Goal: Navigation & Orientation: Find specific page/section

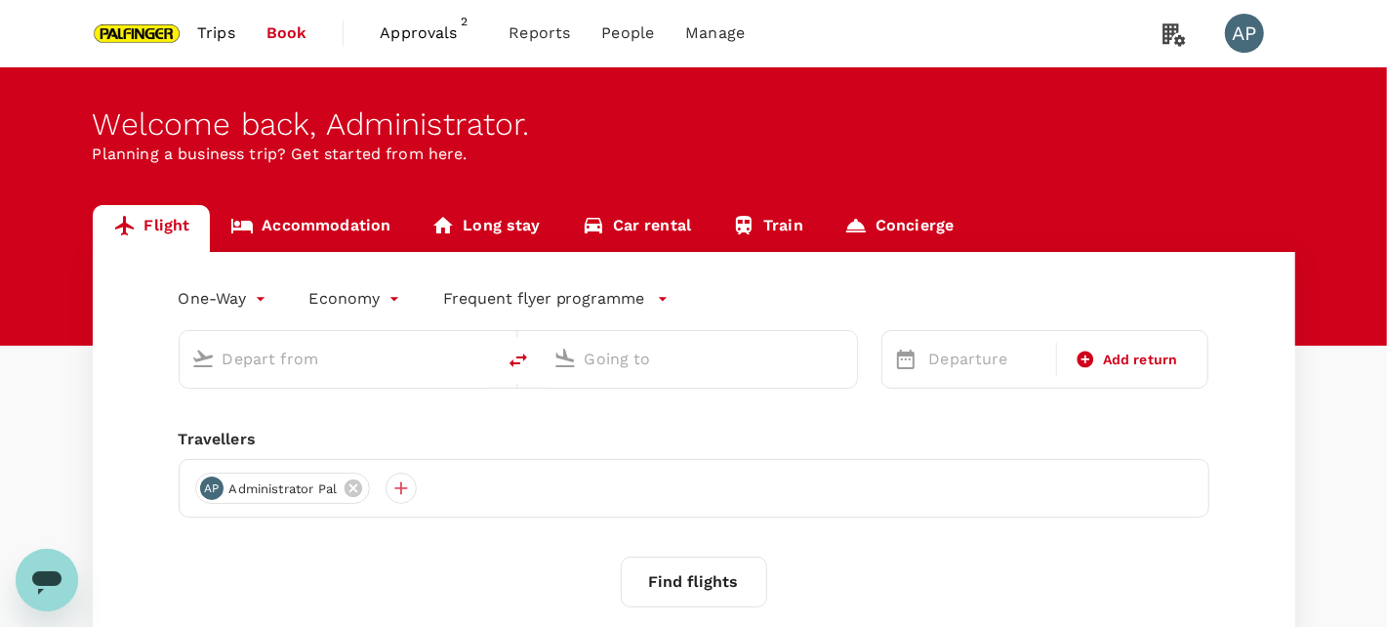
type input "roundtrip"
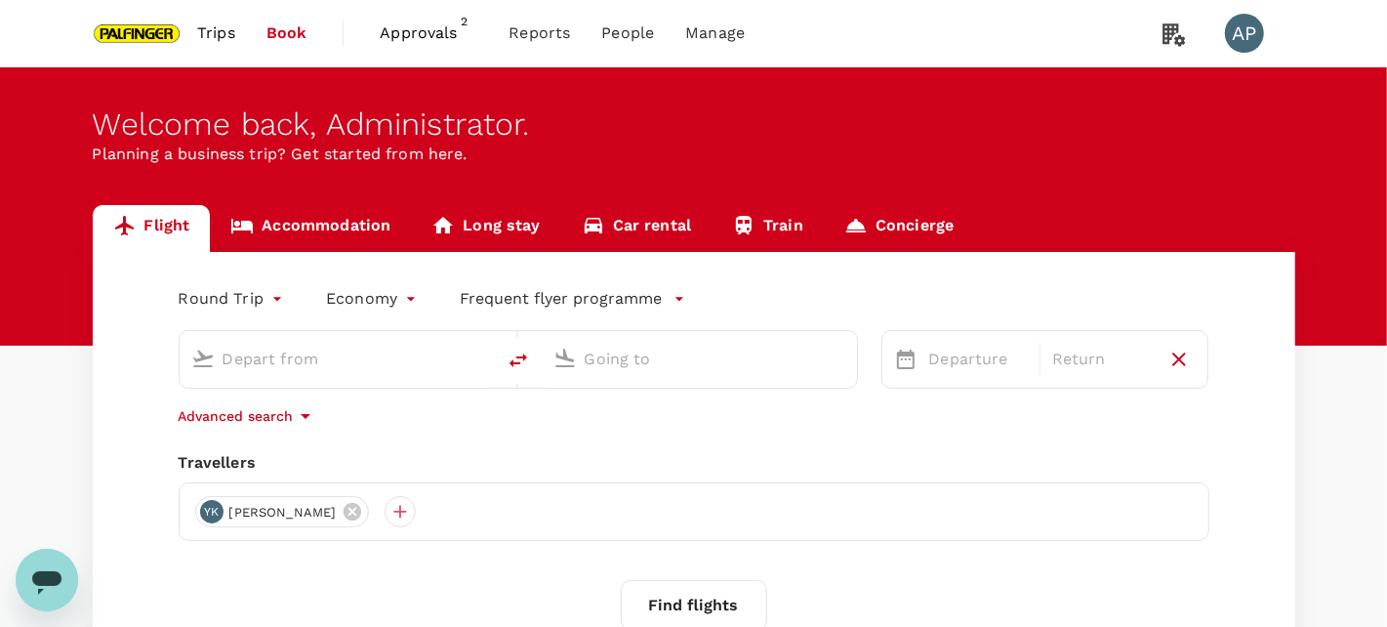
type input "Singapore Changi (SIN)"
type input "Shanghai Pudong Intl (PVG)"
click at [451, 39] on span "Approvals" at bounding box center [429, 32] width 98 height 23
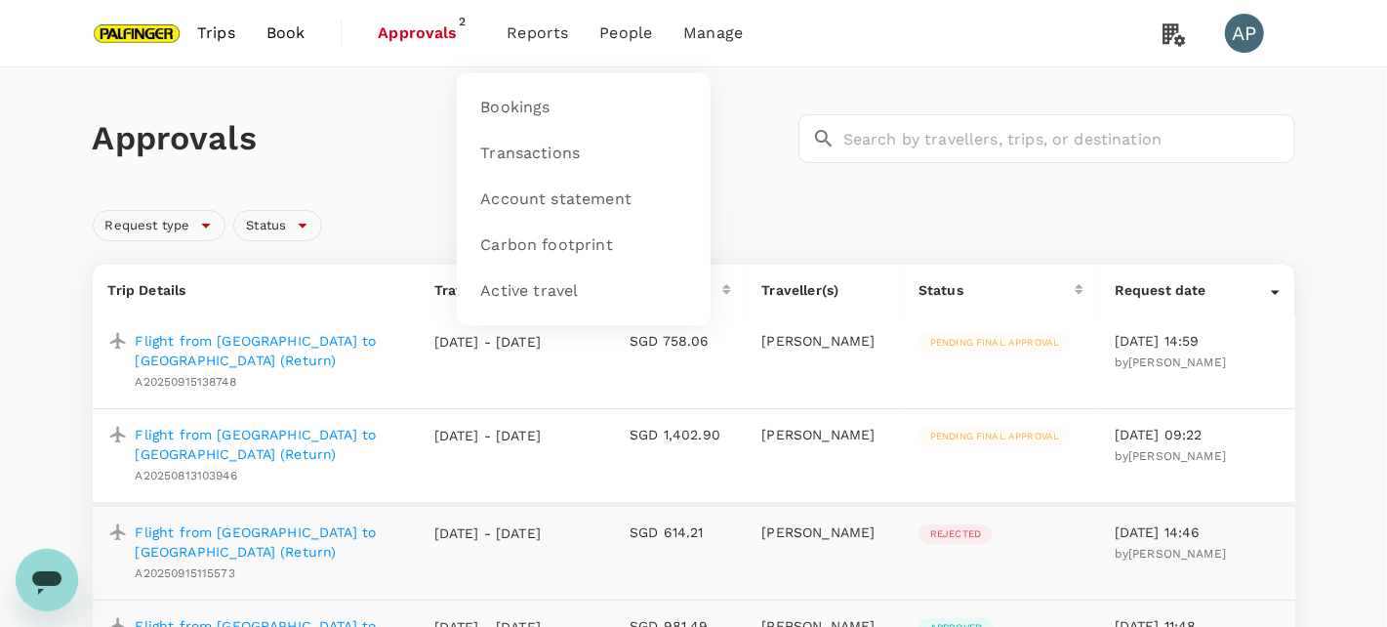
click at [555, 30] on span "Reports" at bounding box center [538, 32] width 62 height 23
click at [525, 111] on span "Bookings" at bounding box center [514, 108] width 69 height 22
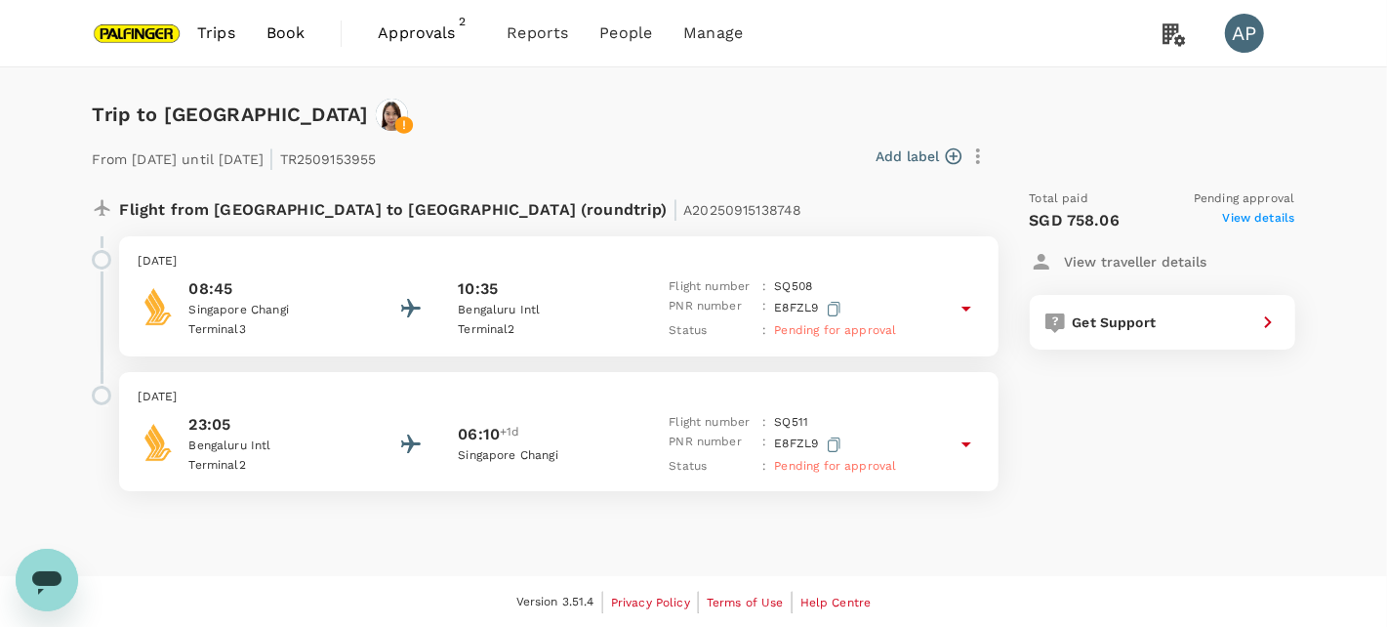
click at [967, 310] on icon at bounding box center [967, 309] width 10 height 5
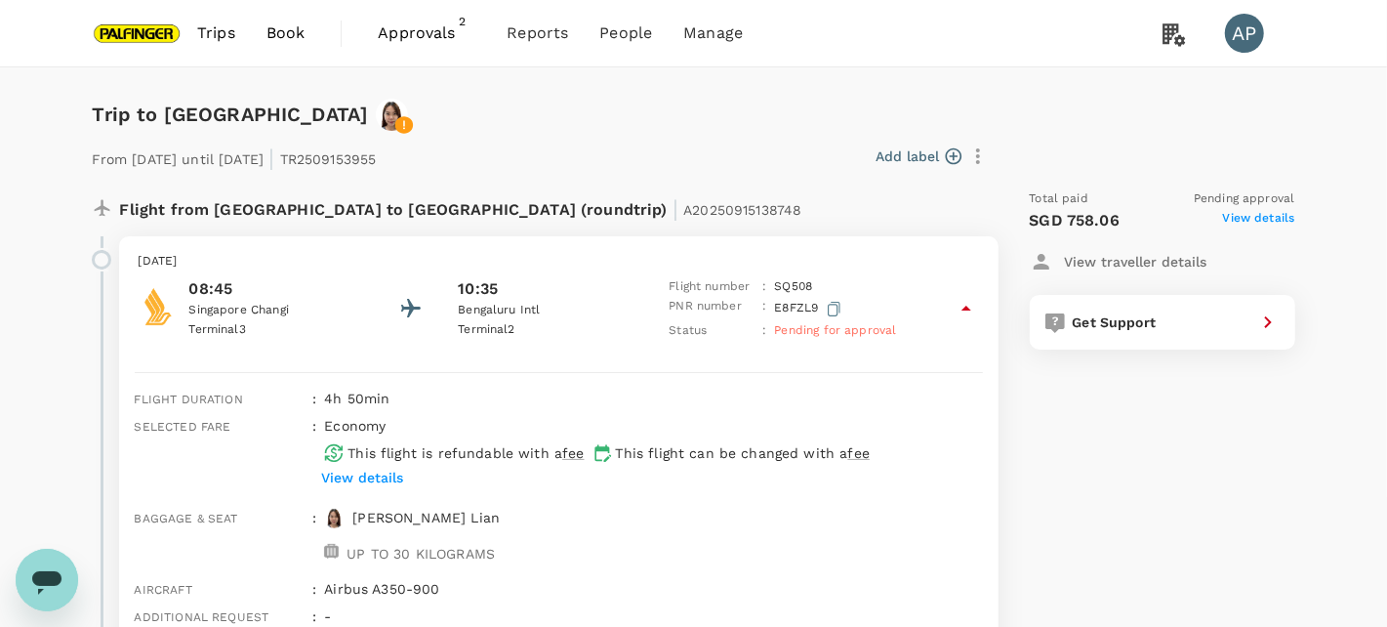
scroll to position [98, 0]
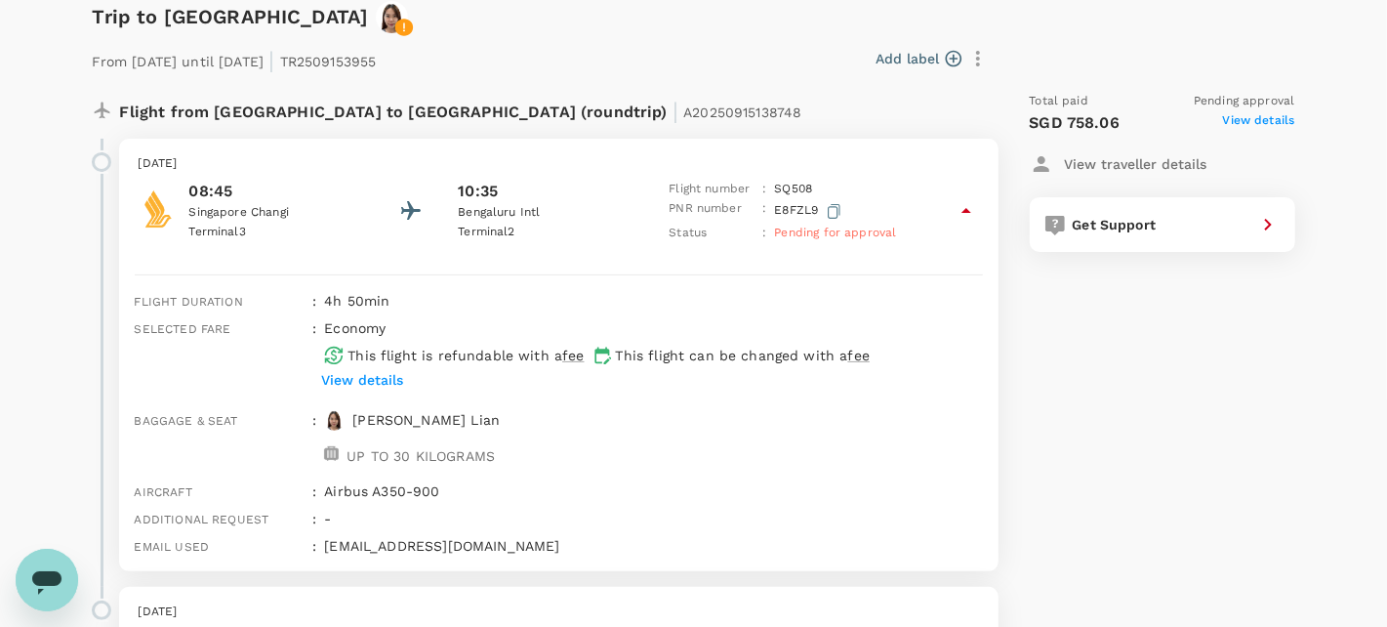
click at [969, 212] on icon at bounding box center [967, 210] width 10 height 5
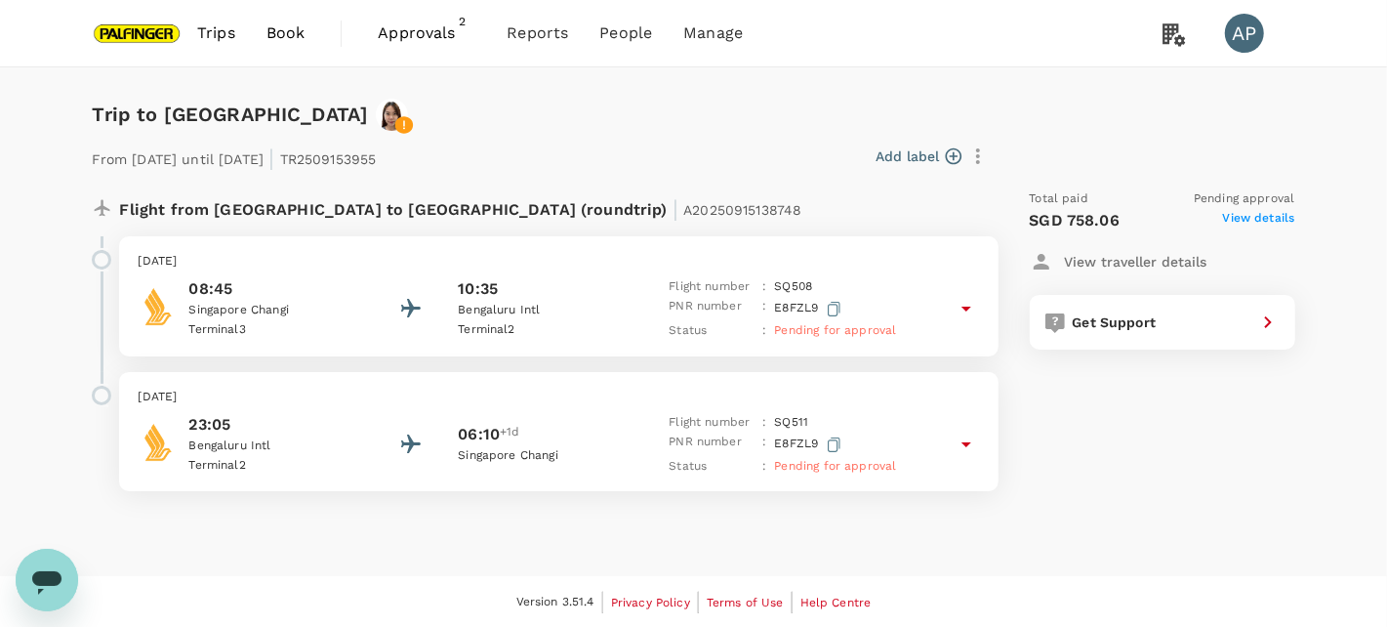
click at [955, 308] on icon at bounding box center [966, 308] width 23 height 23
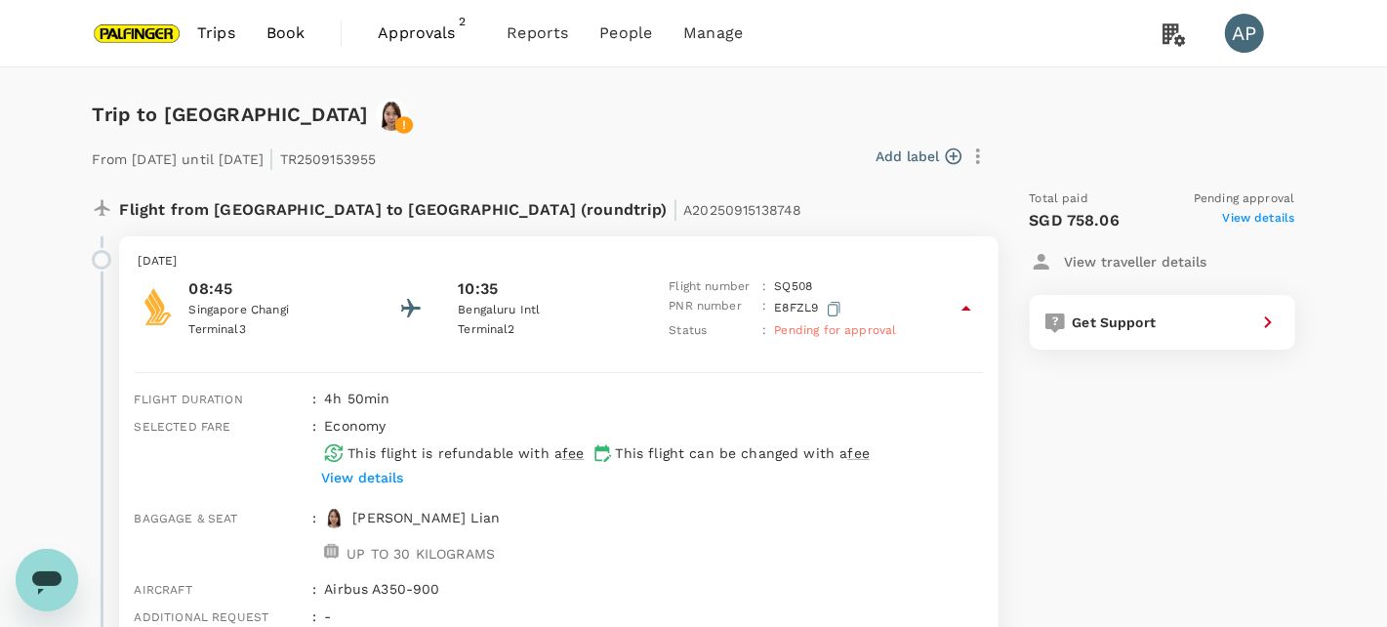
scroll to position [98, 0]
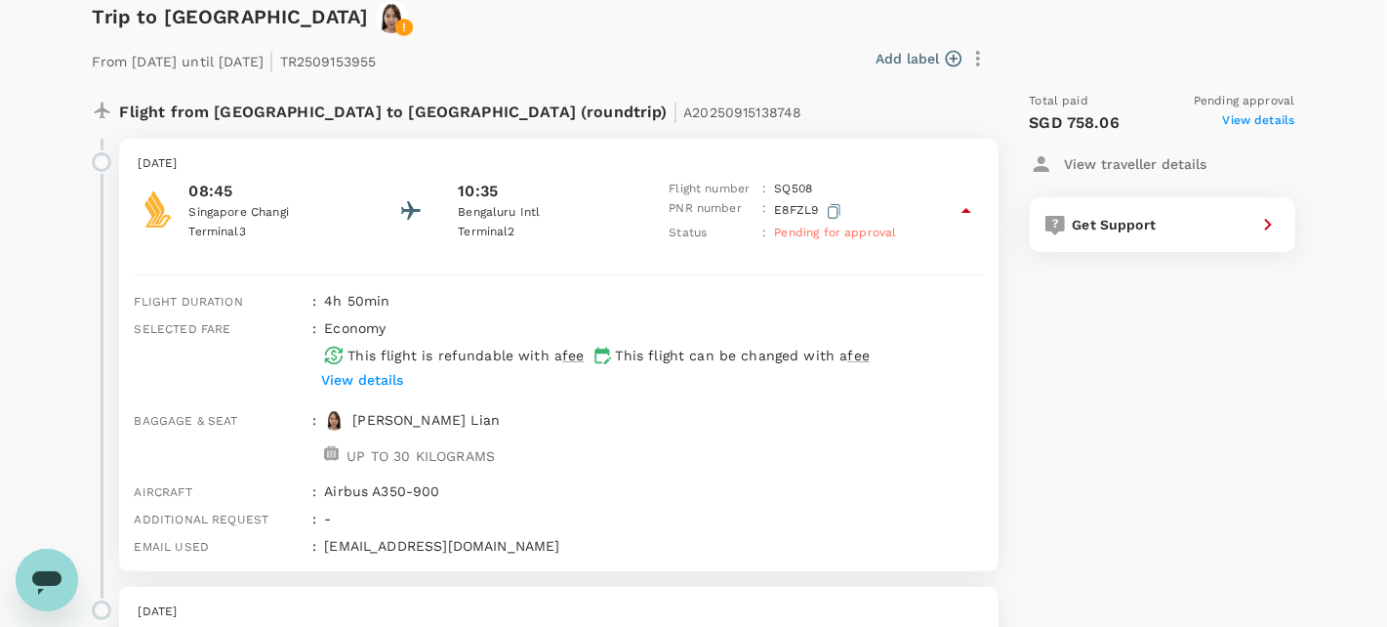
click at [962, 208] on icon at bounding box center [966, 210] width 23 height 23
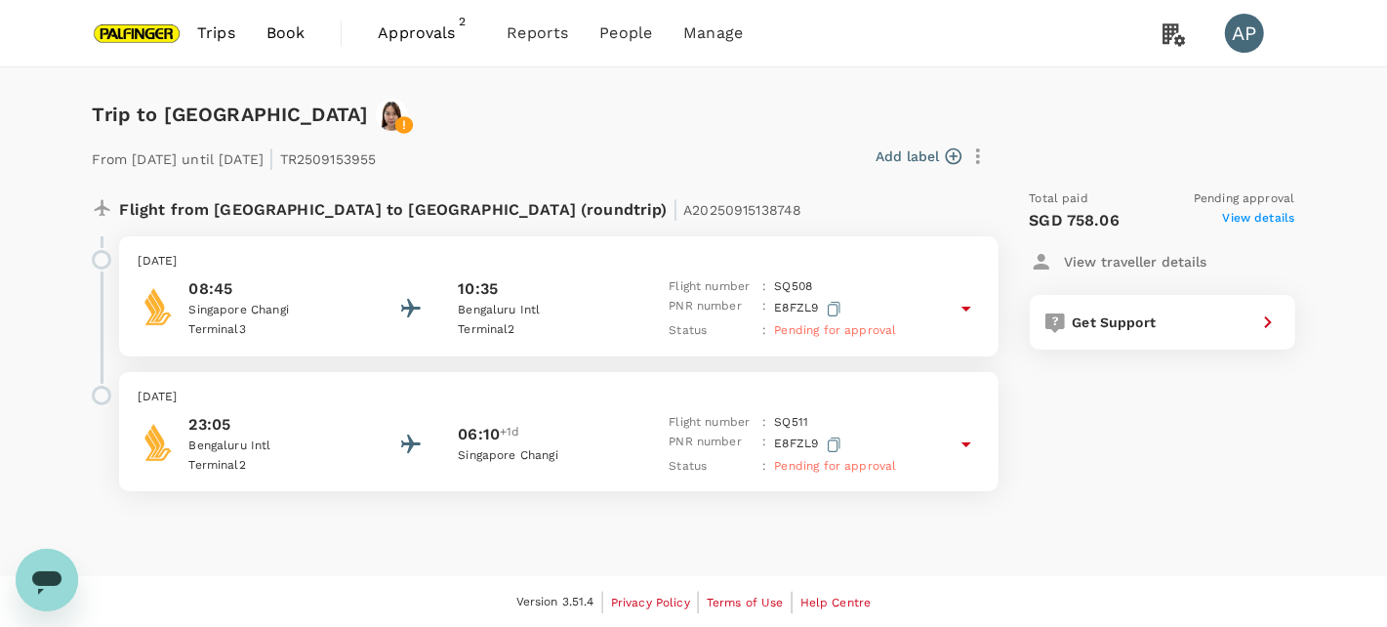
scroll to position [0, 0]
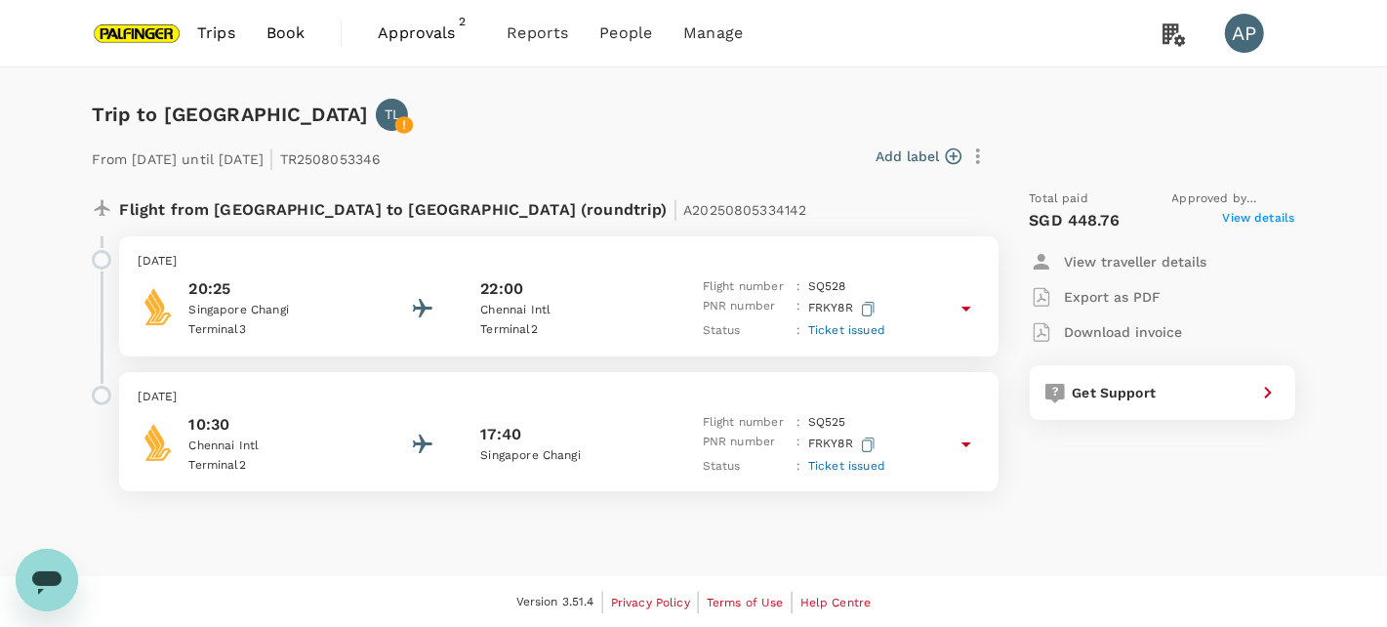
click at [969, 311] on icon at bounding box center [966, 308] width 23 height 23
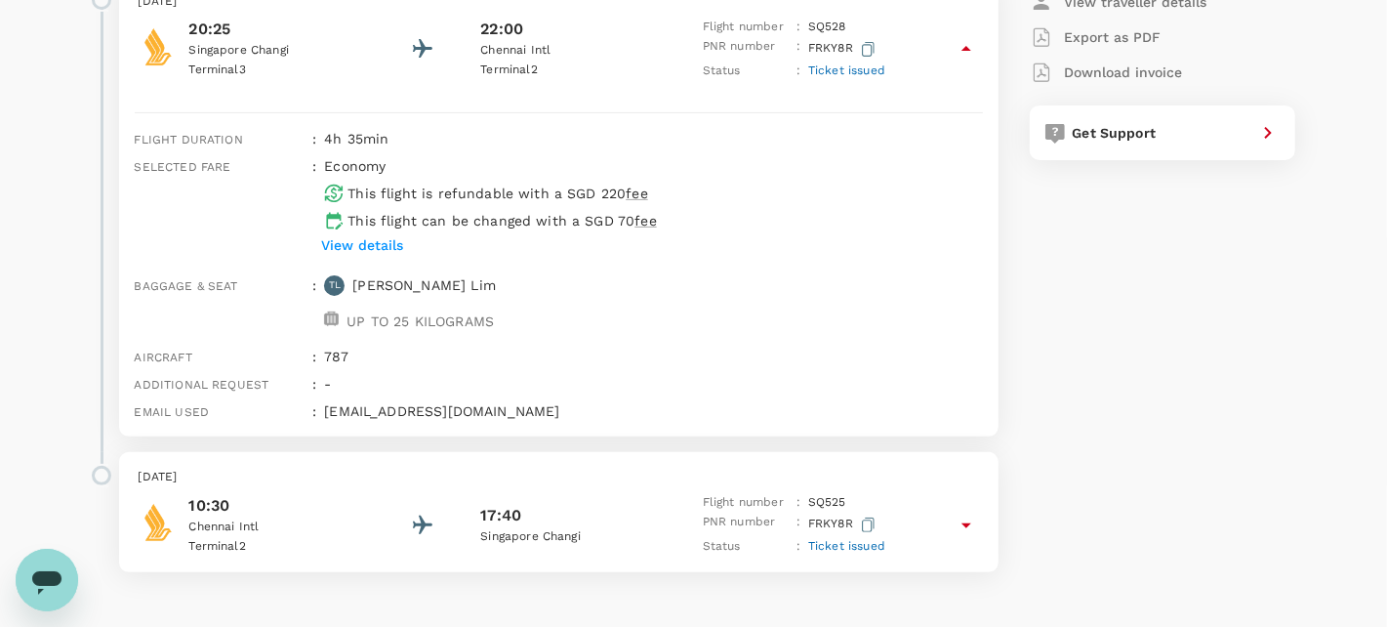
scroll to position [317, 0]
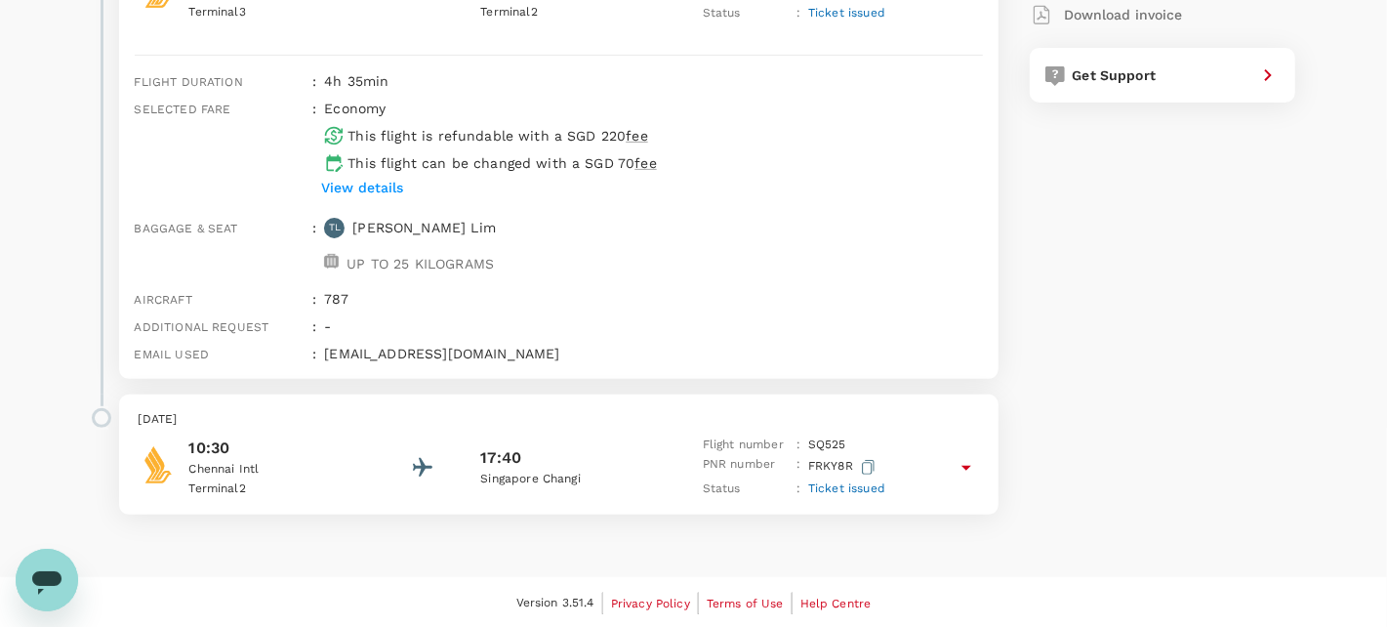
click at [965, 457] on icon at bounding box center [966, 467] width 23 height 23
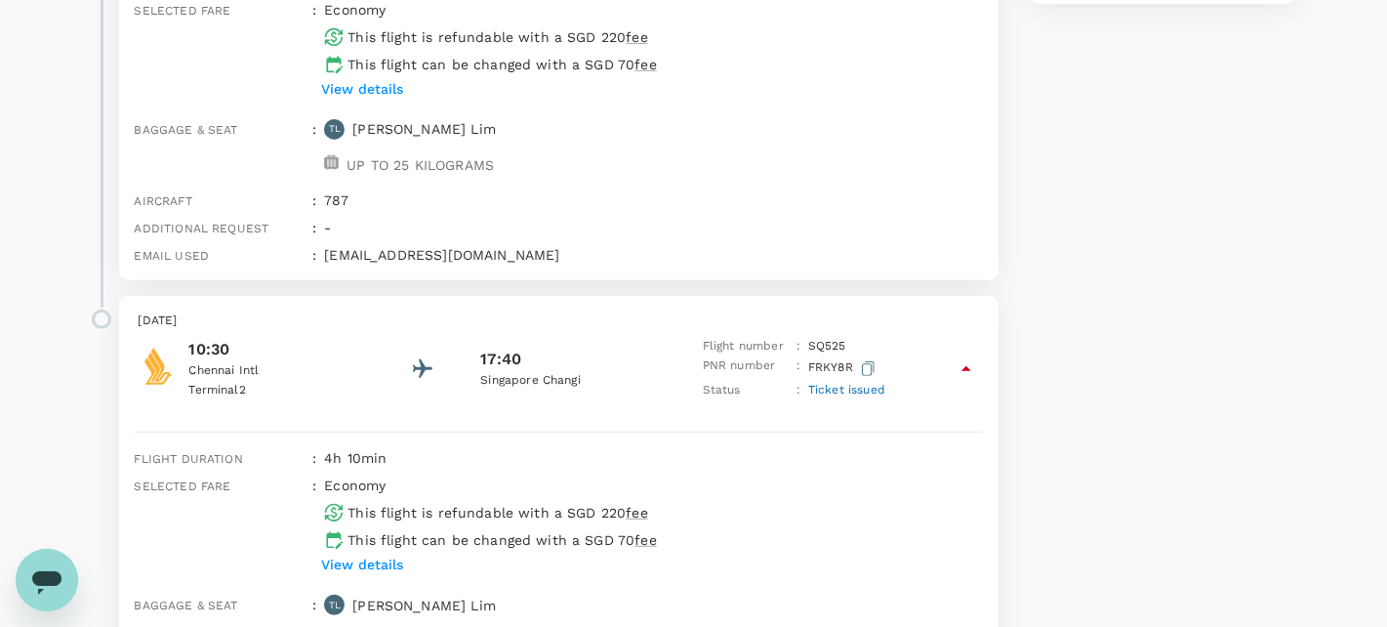
scroll to position [0, 0]
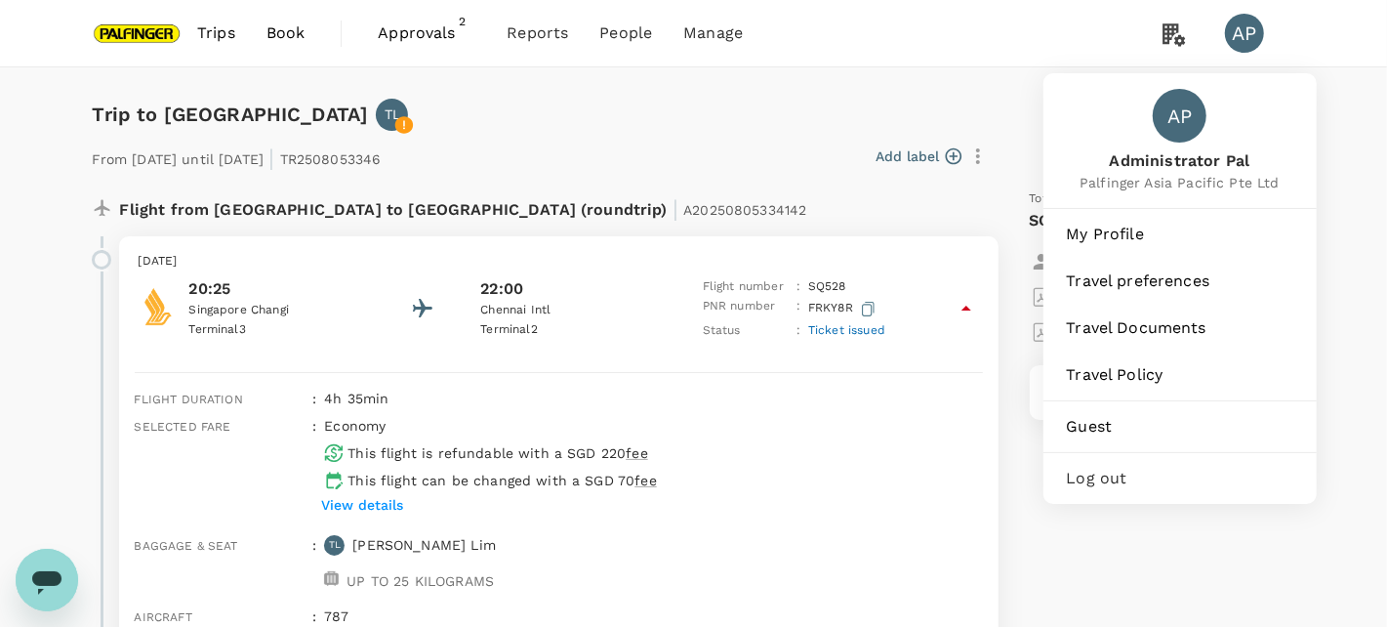
click at [1082, 477] on span "Log out" at bounding box center [1180, 478] width 227 height 23
